Goal: Transaction & Acquisition: Book appointment/travel/reservation

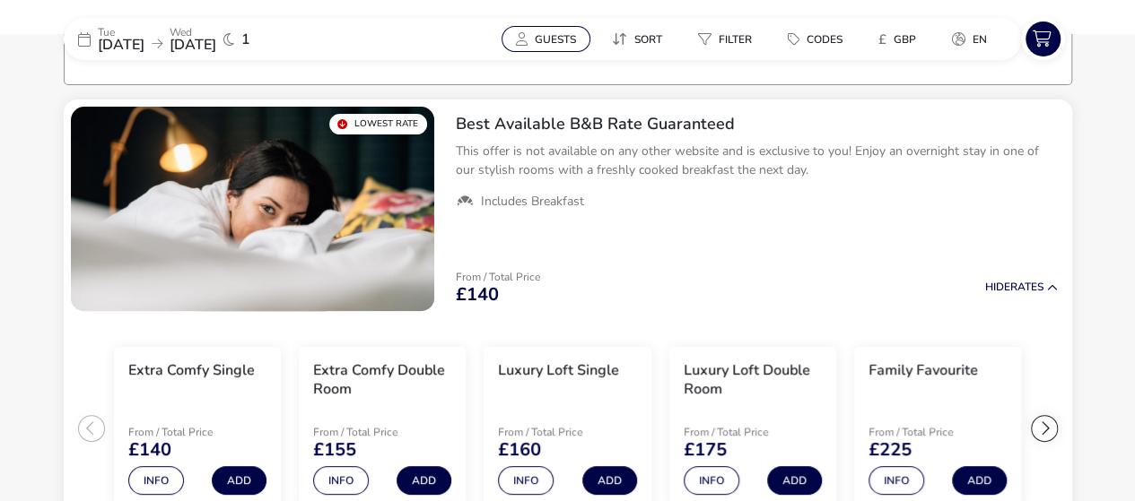
scroll to position [143, 0]
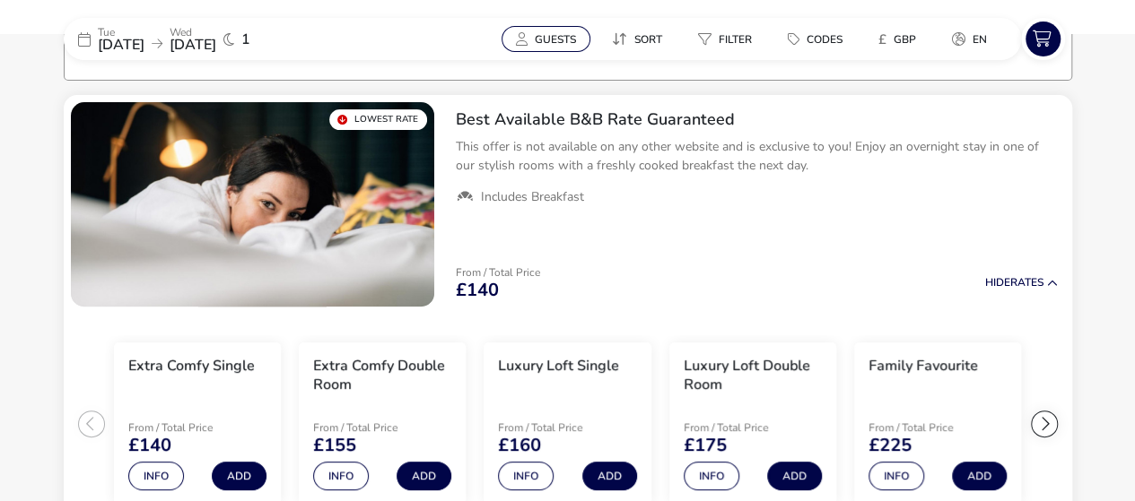
click at [529, 35] on button "Guests" at bounding box center [545, 39] width 89 height 26
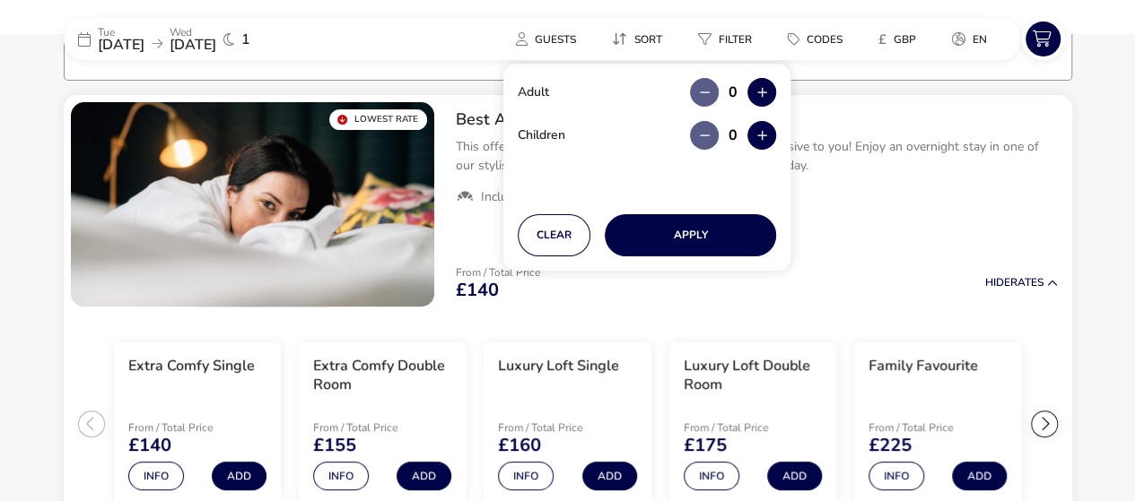
click at [781, 98] on div "Adult 0 Children 0" at bounding box center [646, 132] width 287 height 136
click at [767, 92] on button "button" at bounding box center [761, 92] width 29 height 29
type input "2"
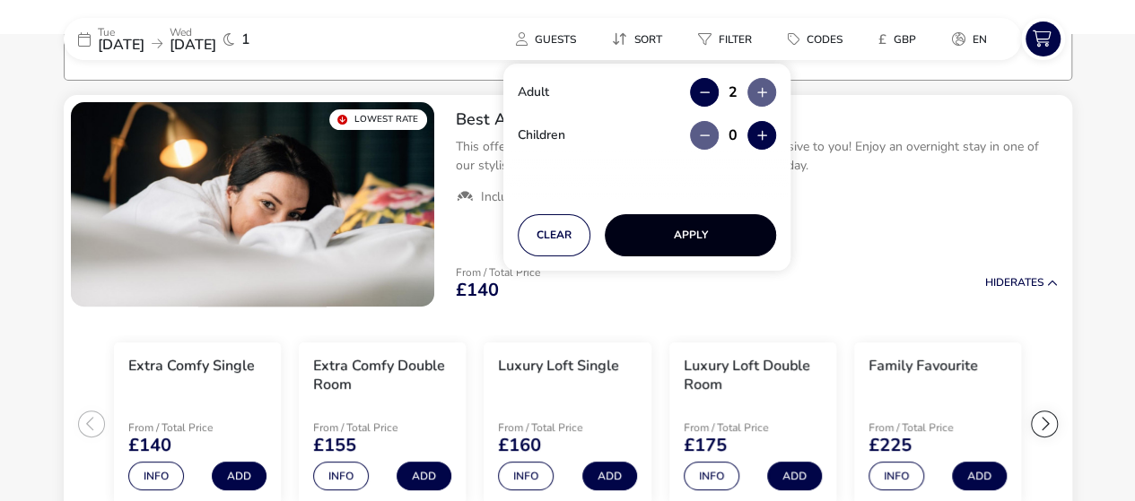
click at [698, 225] on button "Apply" at bounding box center [690, 235] width 171 height 42
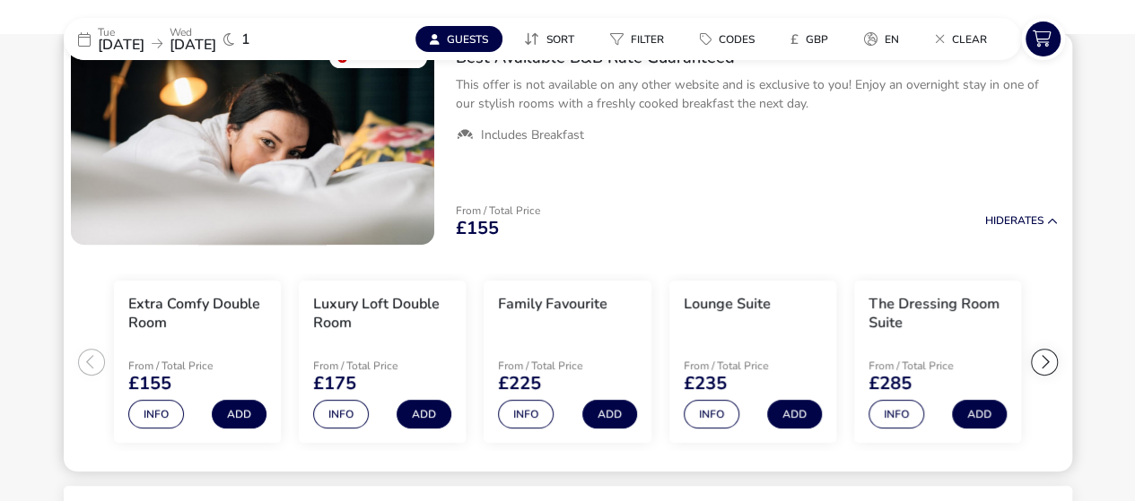
scroll to position [232, 0]
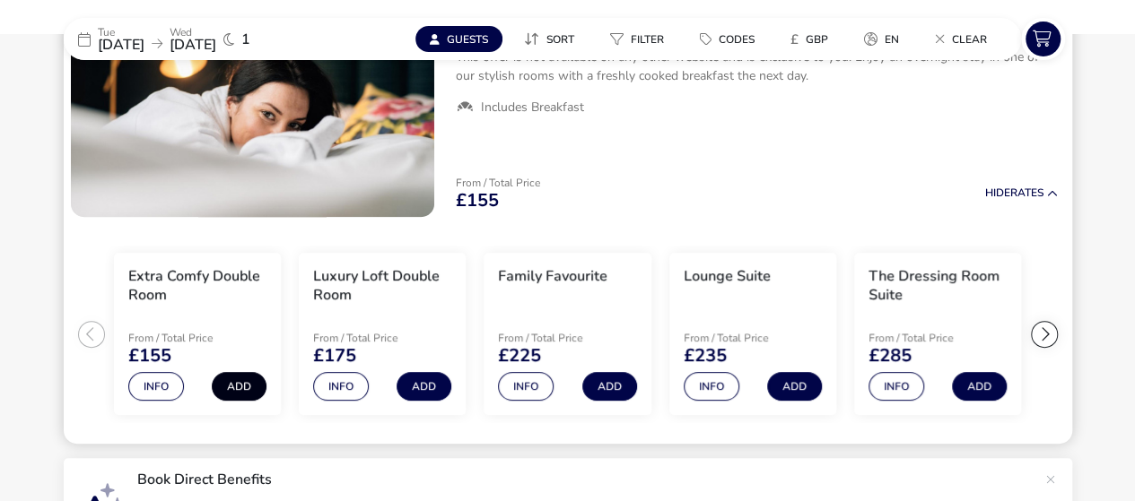
click at [228, 384] on button "Add" at bounding box center [239, 386] width 55 height 29
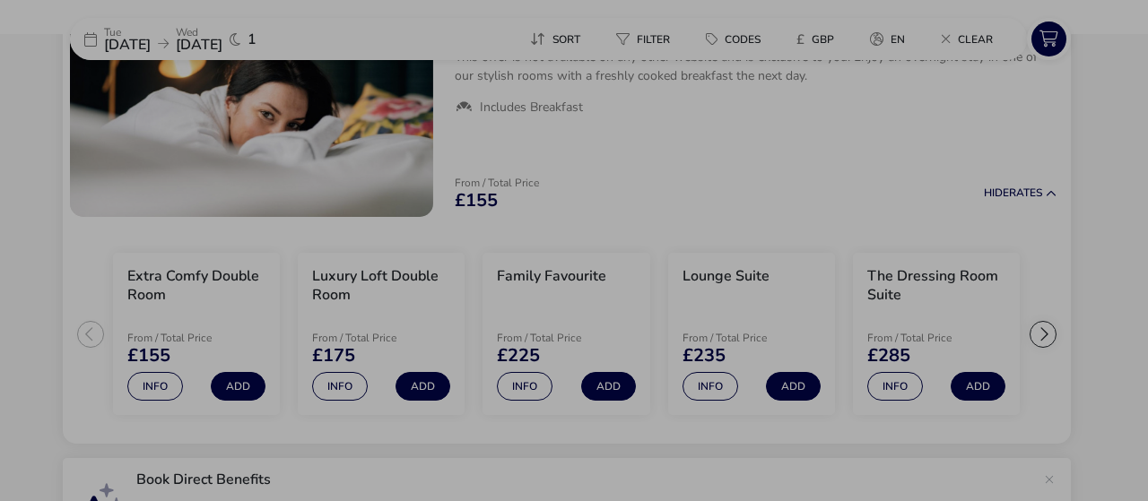
click at [892, 121] on div "Extra Comfy Double Room Best Available B&B Rate Guaranteed Guests (max 2) Adult…" at bounding box center [574, 250] width 1148 height 501
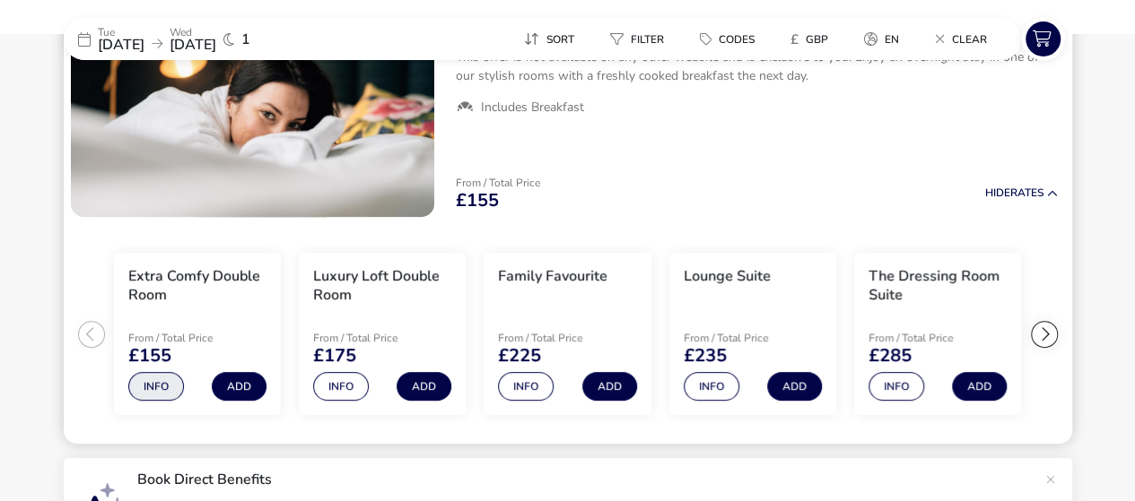
click at [163, 379] on button "Info" at bounding box center [156, 386] width 56 height 29
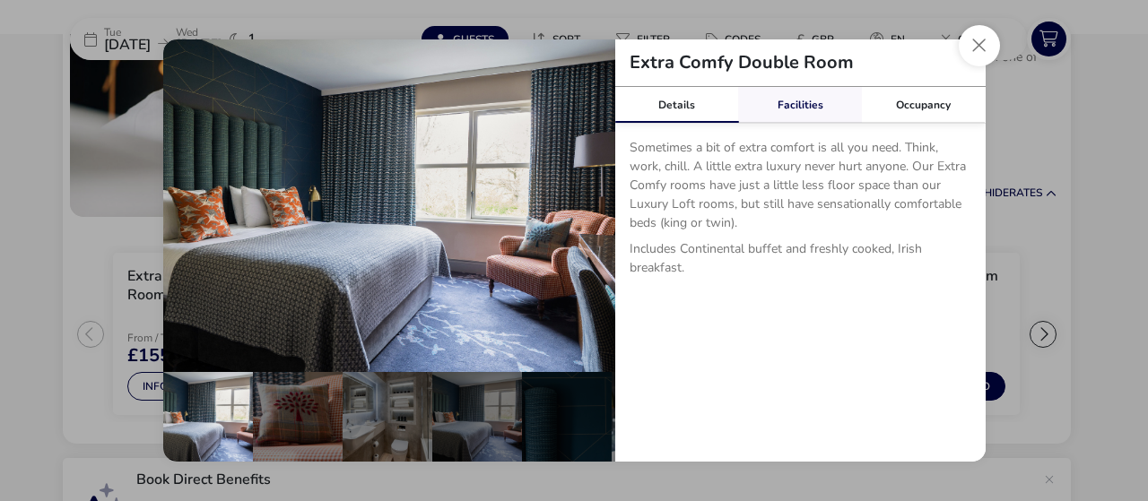
click at [818, 97] on link "Facilities" at bounding box center [800, 105] width 124 height 36
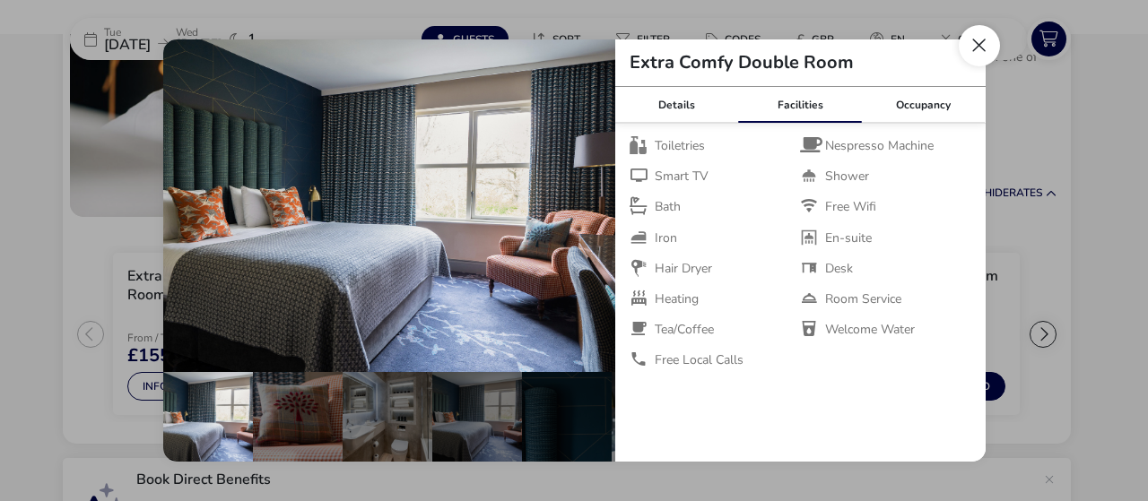
click at [978, 51] on button "Close dialog" at bounding box center [979, 45] width 41 height 41
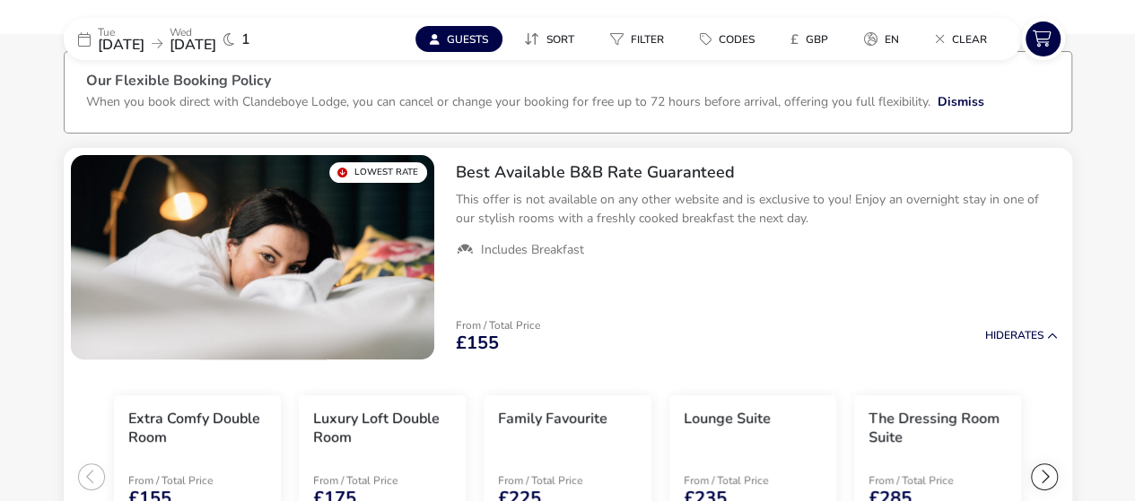
scroll to position [0, 0]
